Goal: Task Accomplishment & Management: Manage account settings

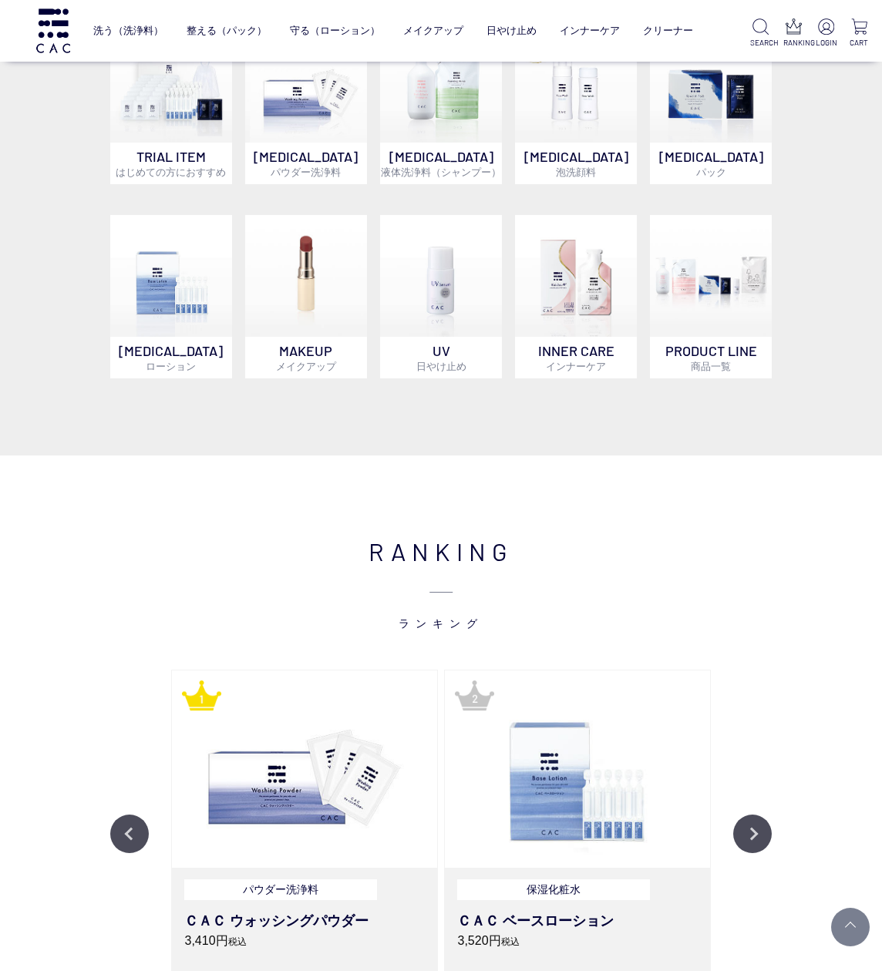
scroll to position [913, 0]
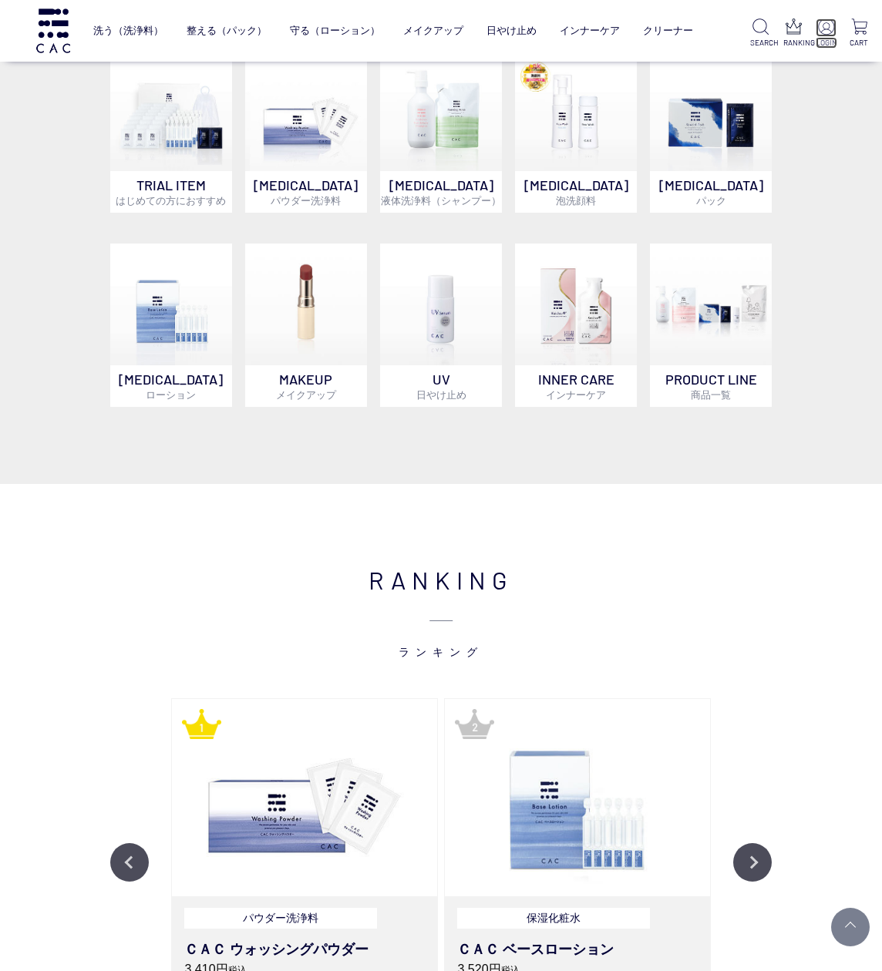
click at [827, 34] on img at bounding box center [826, 27] width 16 height 16
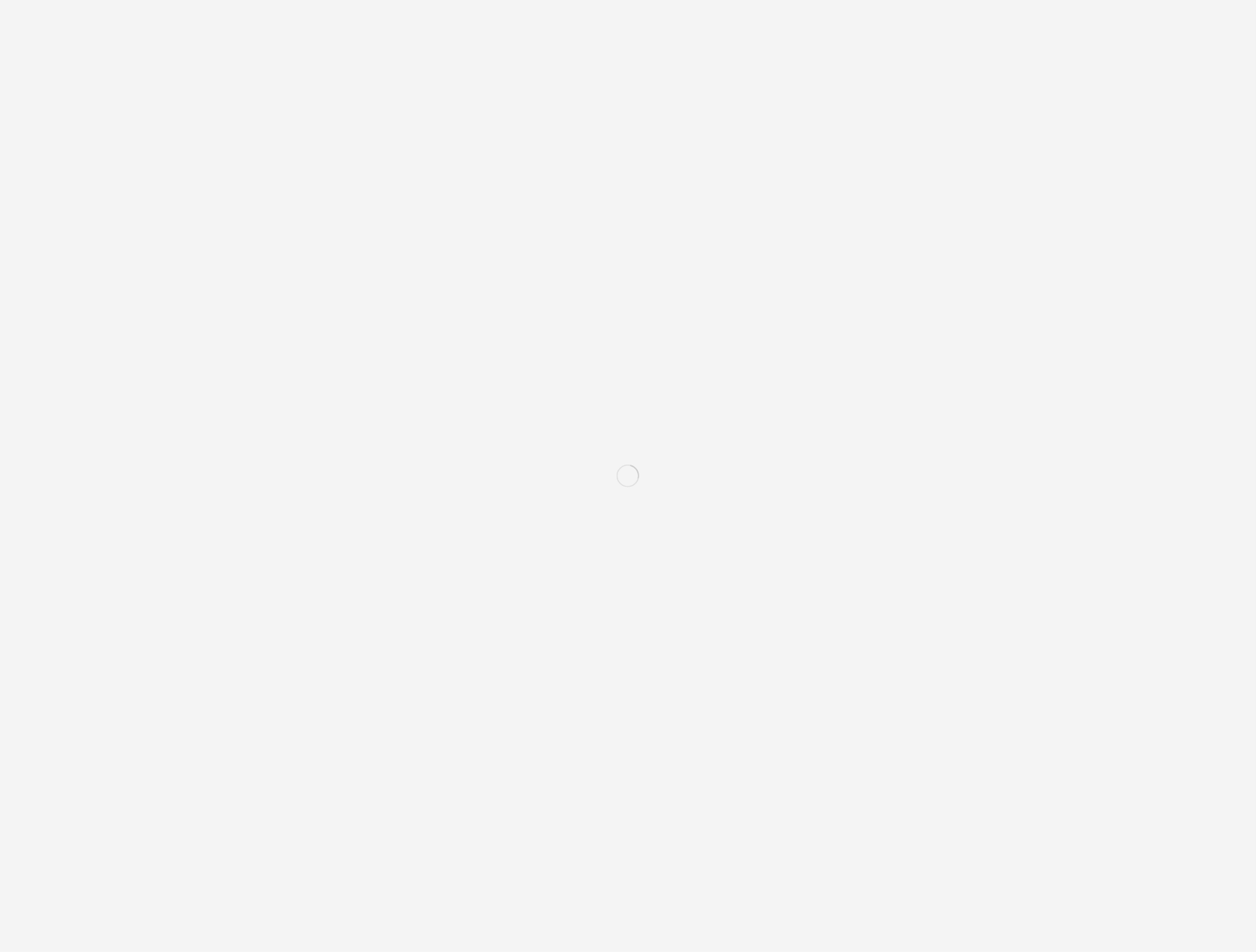
click at [633, 490] on form "**********" at bounding box center [495, 426] width 444 height 272
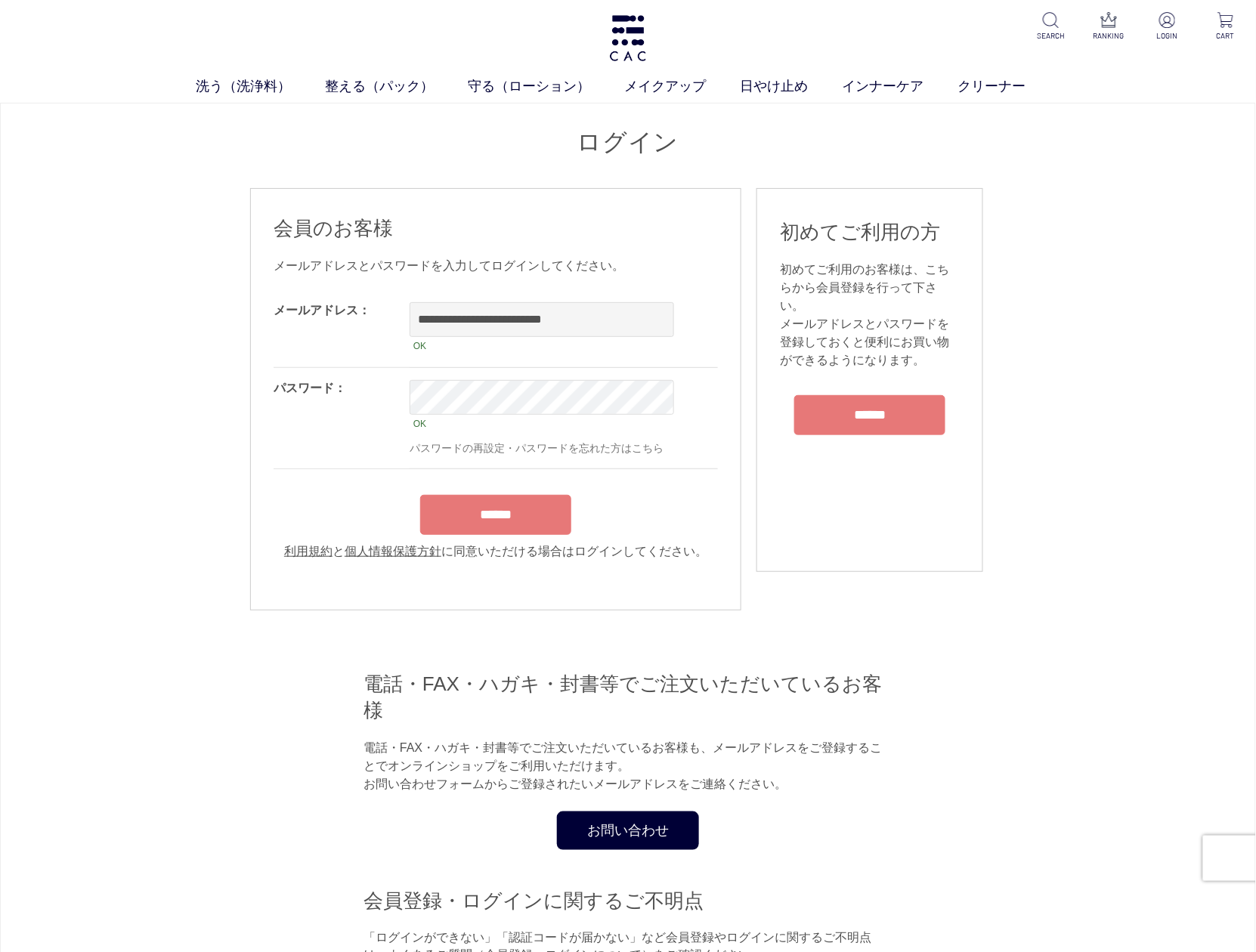
click at [533, 529] on input "******" at bounding box center [496, 515] width 151 height 40
